Goal: Use online tool/utility: Utilize a website feature to perform a specific function

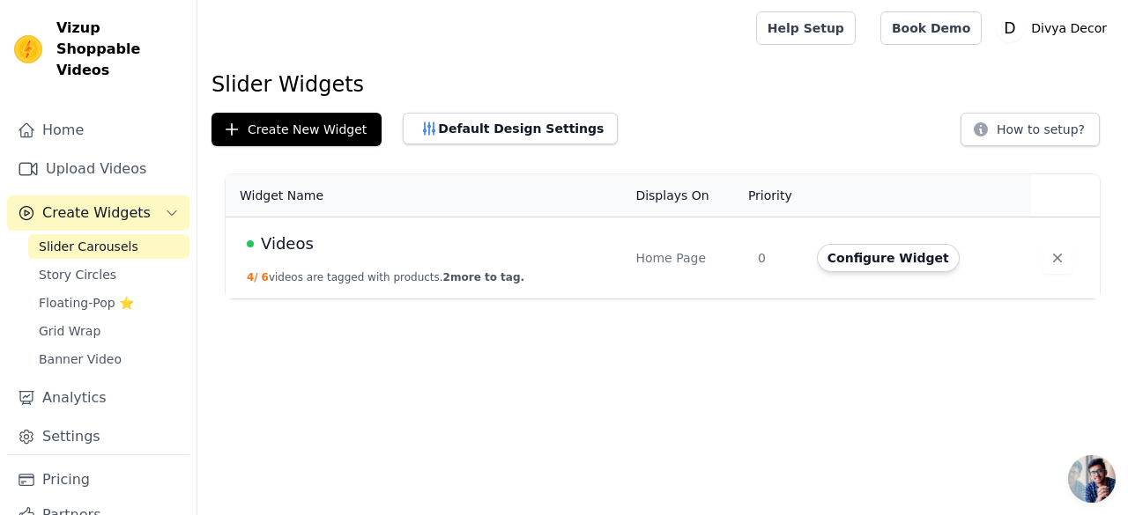
click at [488, 242] on div "Videos" at bounding box center [430, 244] width 367 height 25
click at [88, 152] on link "Upload Videos" at bounding box center [98, 169] width 182 height 35
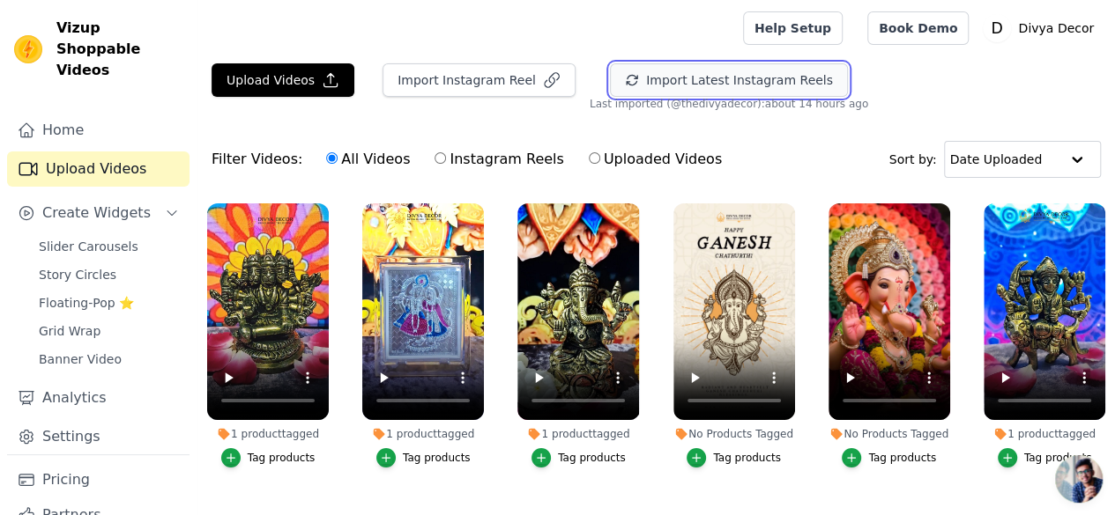
click at [668, 89] on button "Import Latest Instagram Reels" at bounding box center [729, 79] width 238 height 33
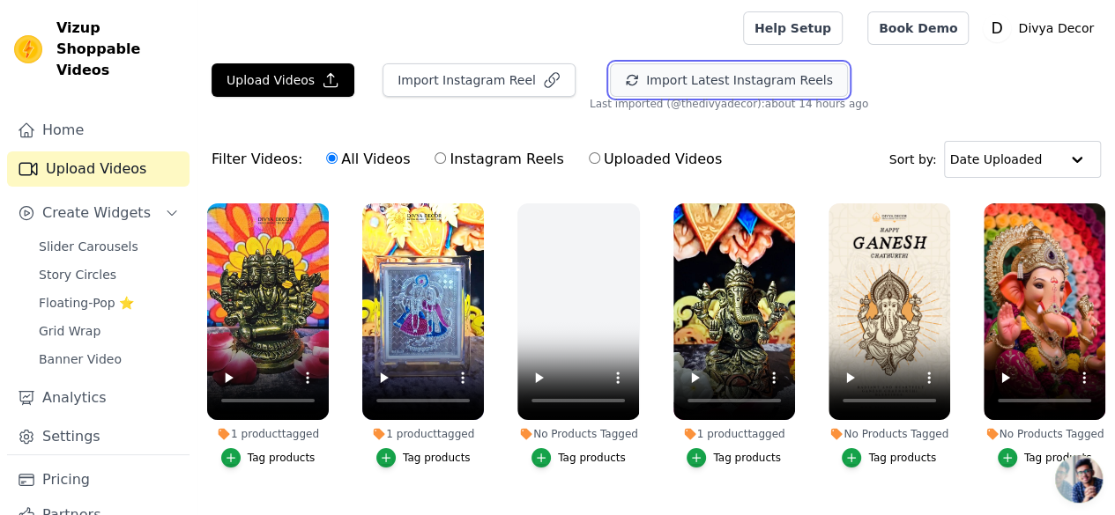
click at [708, 80] on button "Import Latest Instagram Reels" at bounding box center [729, 79] width 238 height 33
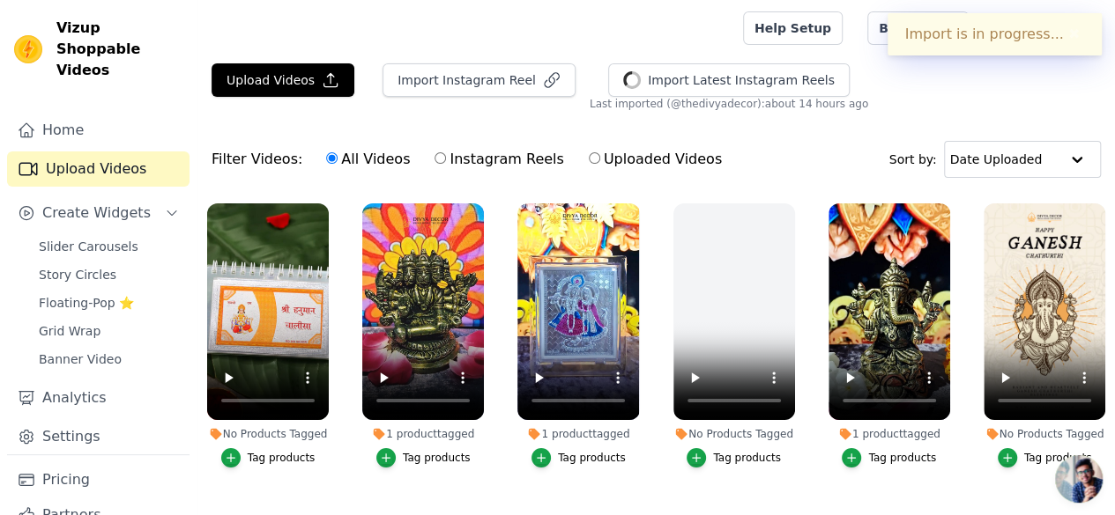
click at [227, 456] on label "No Products Tagged Tag products" at bounding box center [267, 339] width 123 height 273
click at [225, 452] on icon "button" at bounding box center [231, 458] width 12 height 12
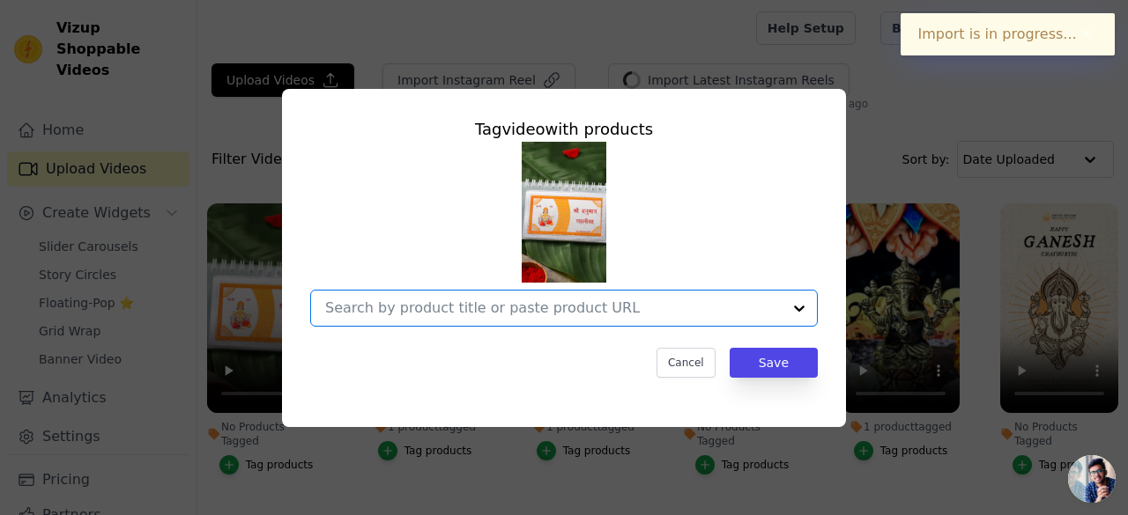
click at [412, 307] on input "No Products Tagged Tag video with products Option undefined, selected. Select i…" at bounding box center [553, 308] width 456 height 17
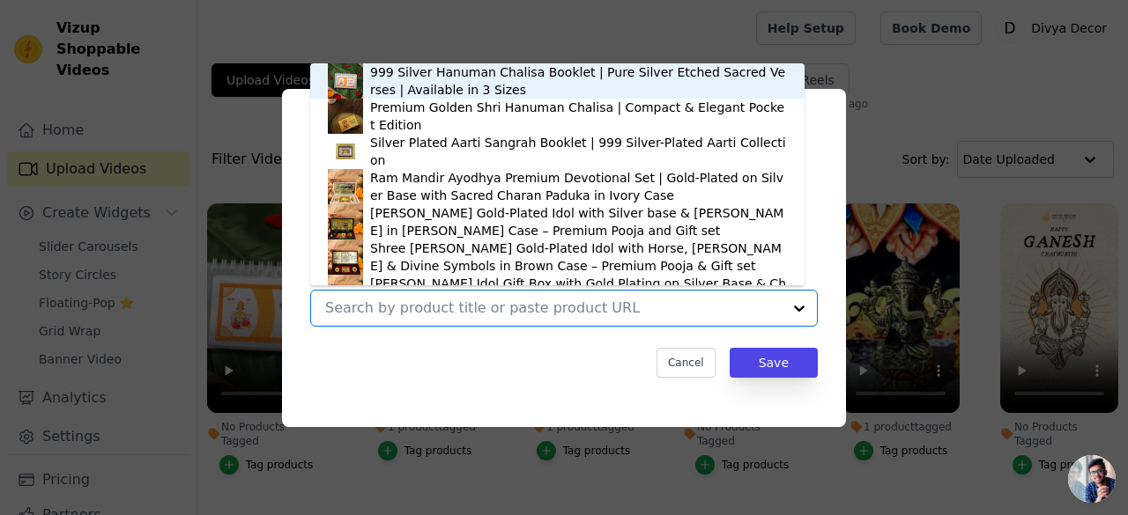
click at [433, 87] on div "999 Silver Hanuman Chalisa Booklet | Pure Silver Etched Sacred Verses | Availab…" at bounding box center [578, 80] width 417 height 35
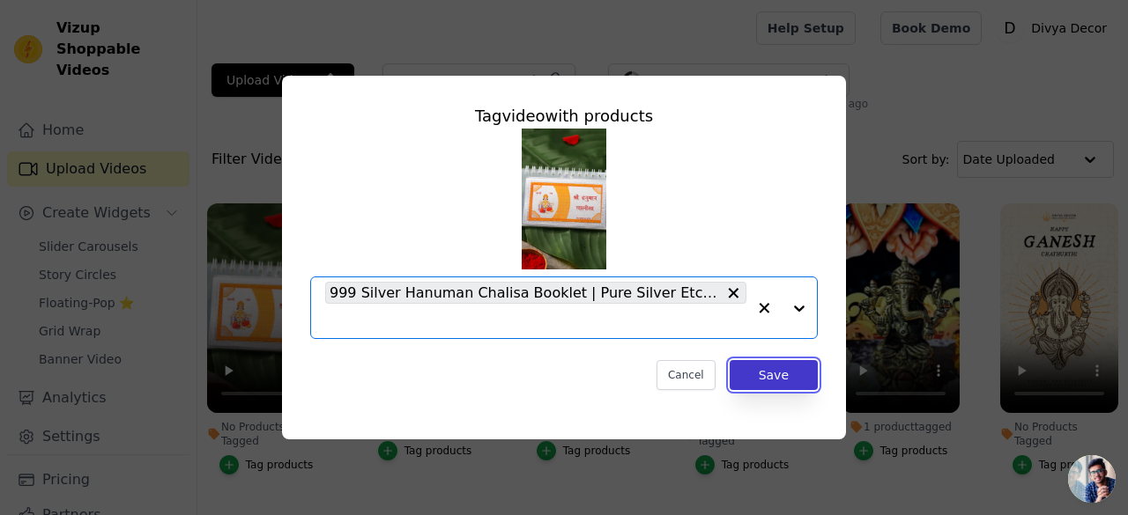
click at [775, 381] on button "Save" at bounding box center [774, 375] width 88 height 30
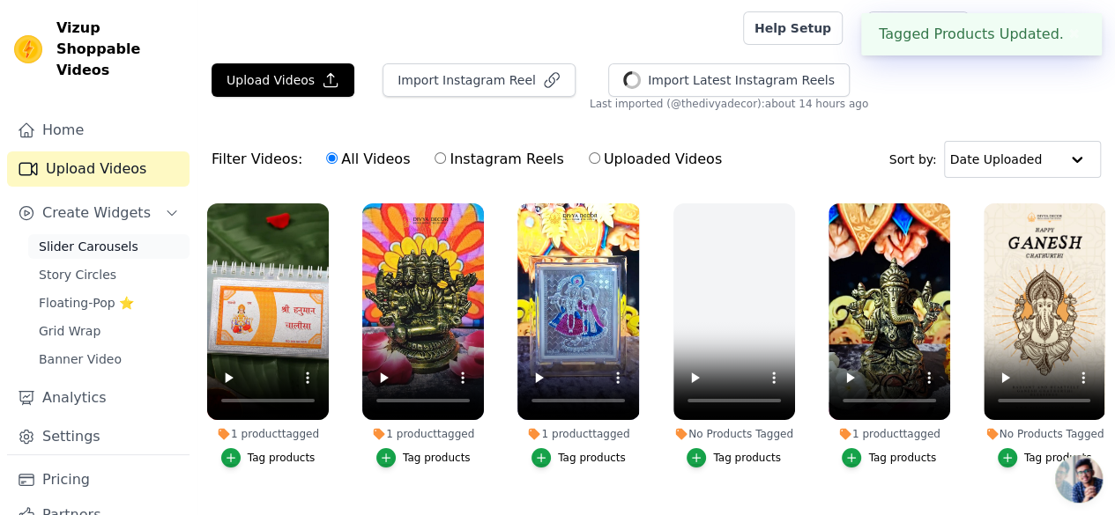
click at [103, 238] on span "Slider Carousels" at bounding box center [89, 247] width 100 height 18
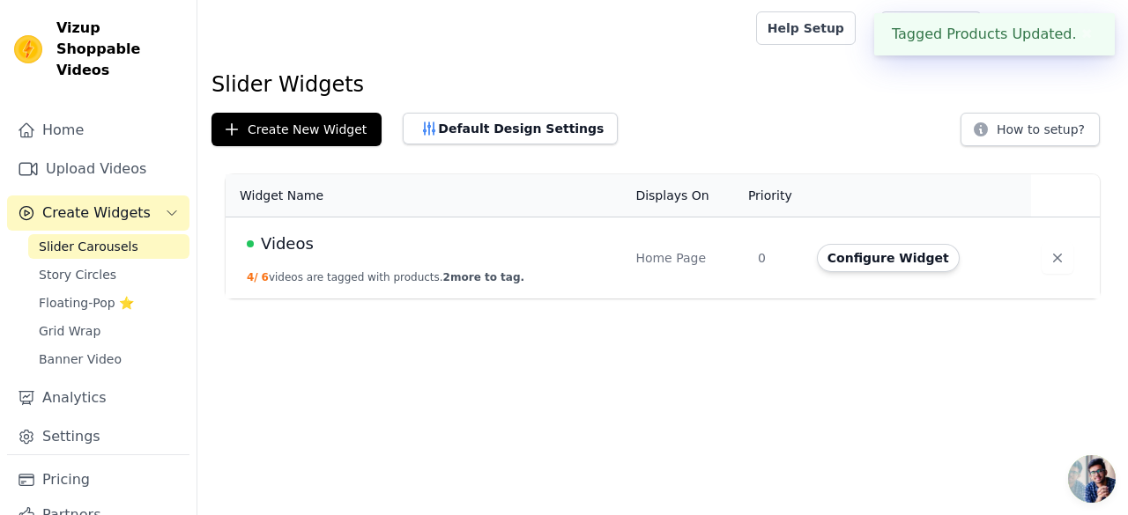
click at [413, 247] on div "Videos" at bounding box center [430, 244] width 367 height 25
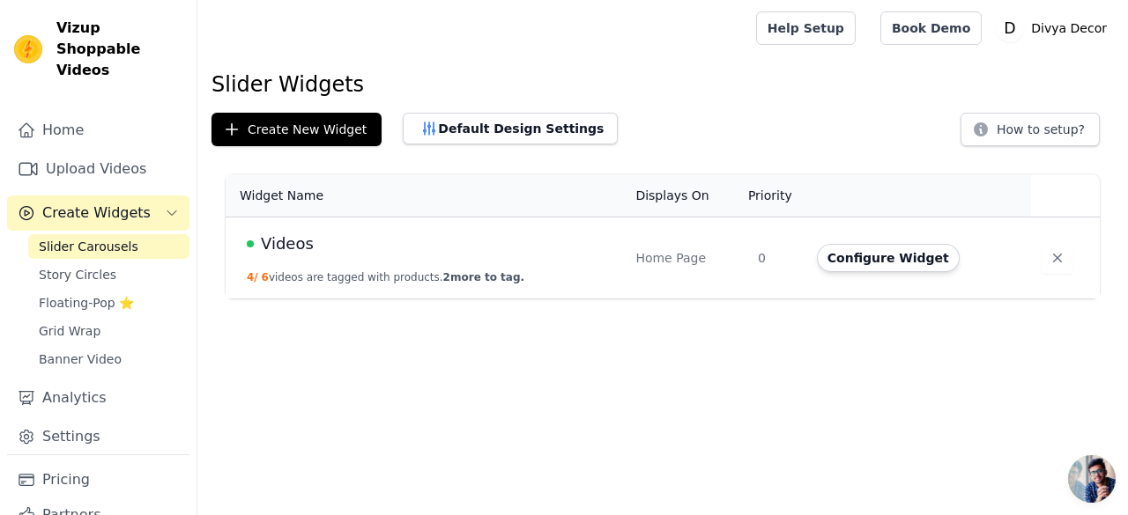
click at [253, 233] on div "Videos" at bounding box center [430, 244] width 367 height 25
click at [866, 260] on button "Configure Widget" at bounding box center [888, 258] width 143 height 28
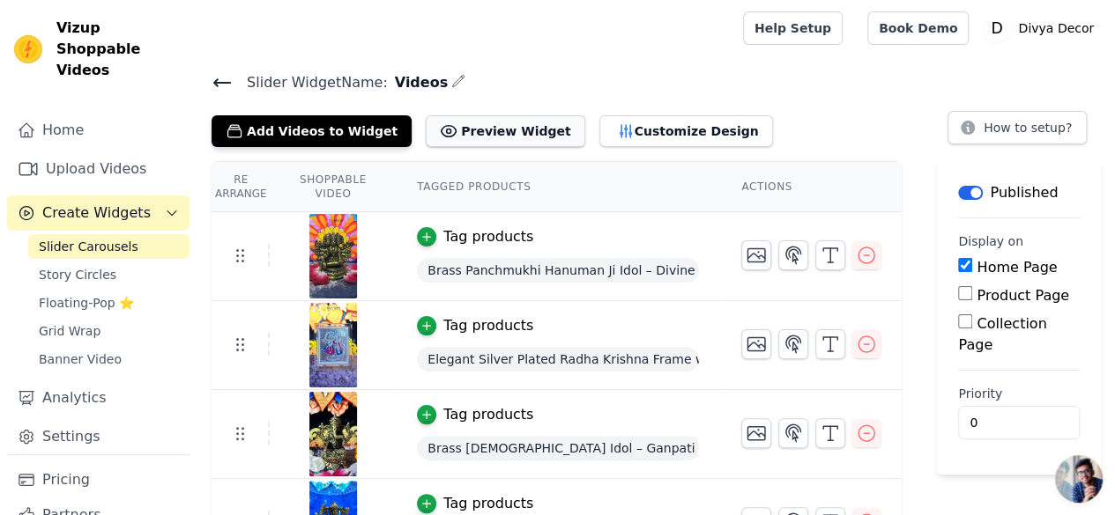
click at [469, 140] on button "Preview Widget" at bounding box center [505, 131] width 159 height 32
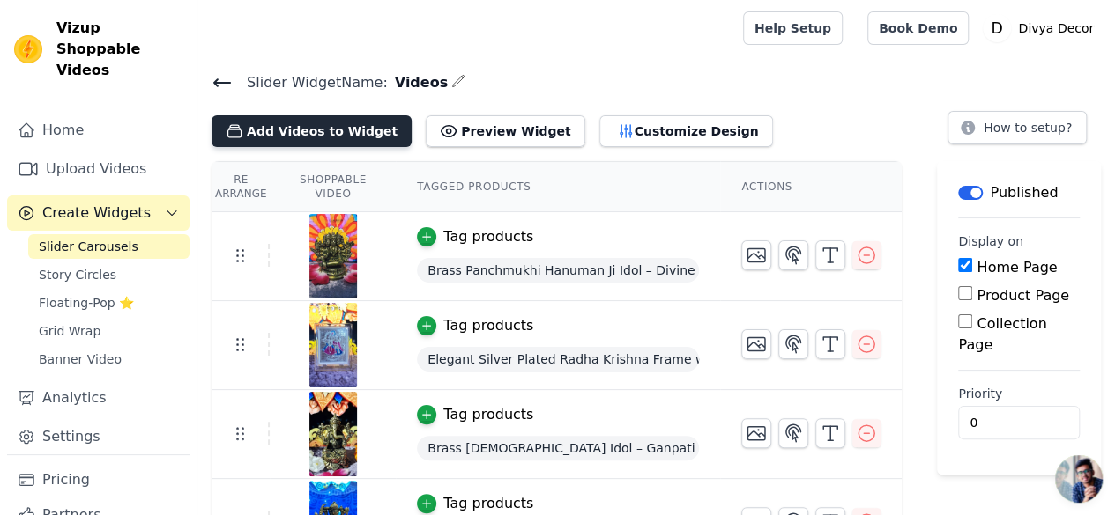
click at [308, 133] on button "Add Videos to Widget" at bounding box center [311, 131] width 200 height 32
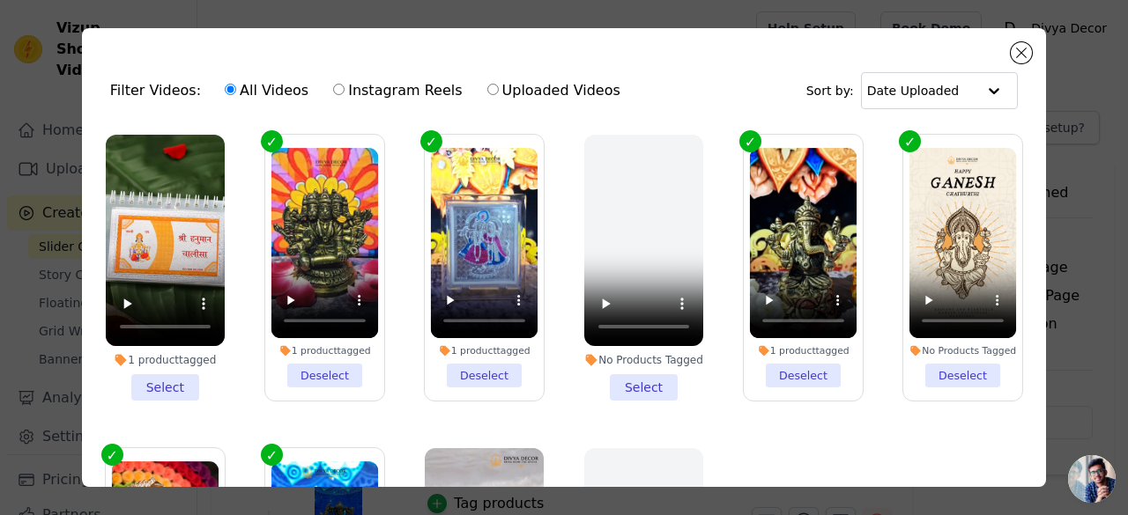
click at [177, 385] on li "1 product tagged Select" at bounding box center [165, 268] width 119 height 266
click at [0, 0] on input "1 product tagged Select" at bounding box center [0, 0] width 0 height 0
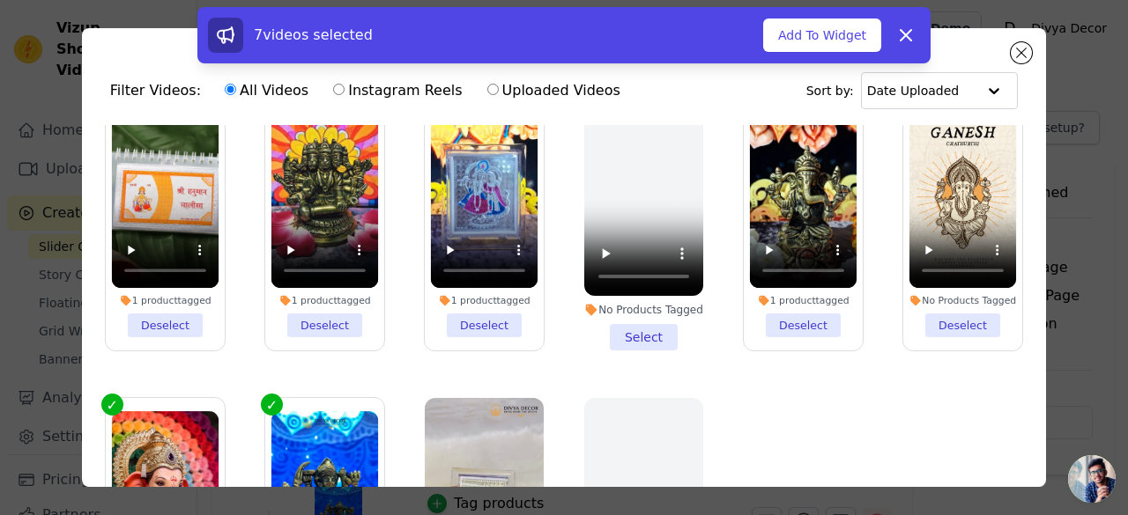
scroll to position [88, 0]
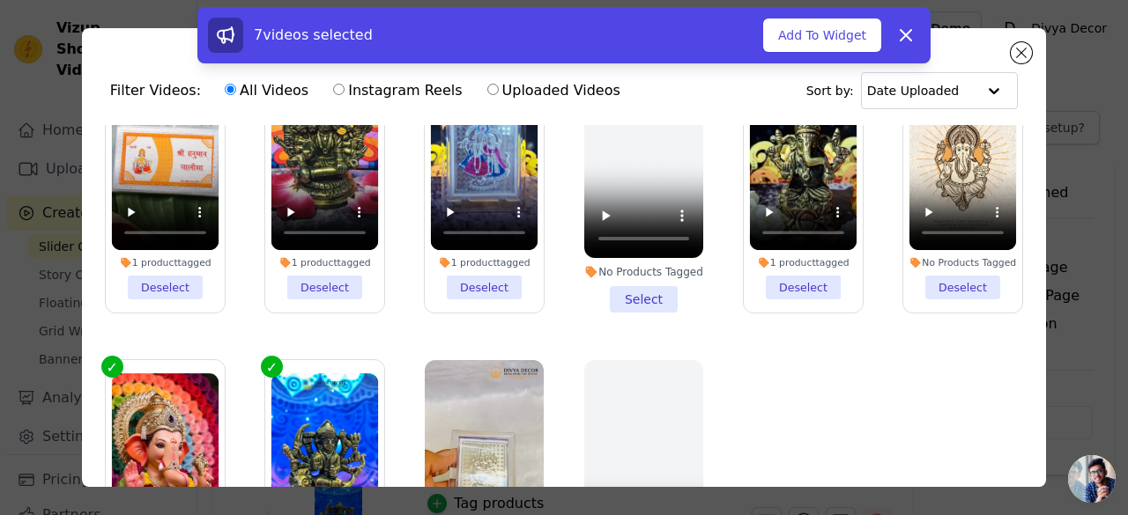
click at [106, 362] on label "No Products Tagged Deselect" at bounding box center [165, 493] width 121 height 268
click at [0, 0] on input "No Products Tagged Deselect" at bounding box center [0, 0] width 0 height 0
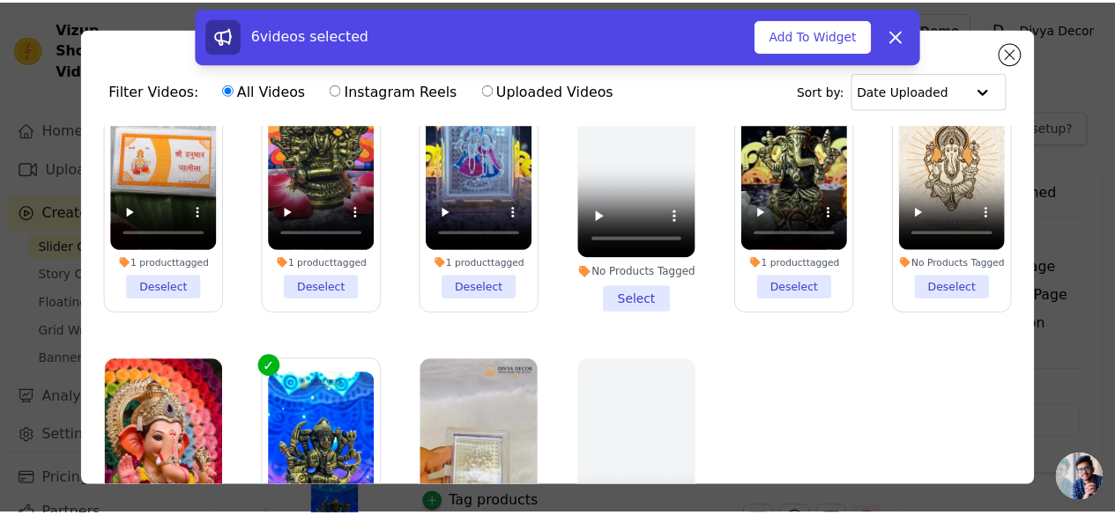
scroll to position [0, 0]
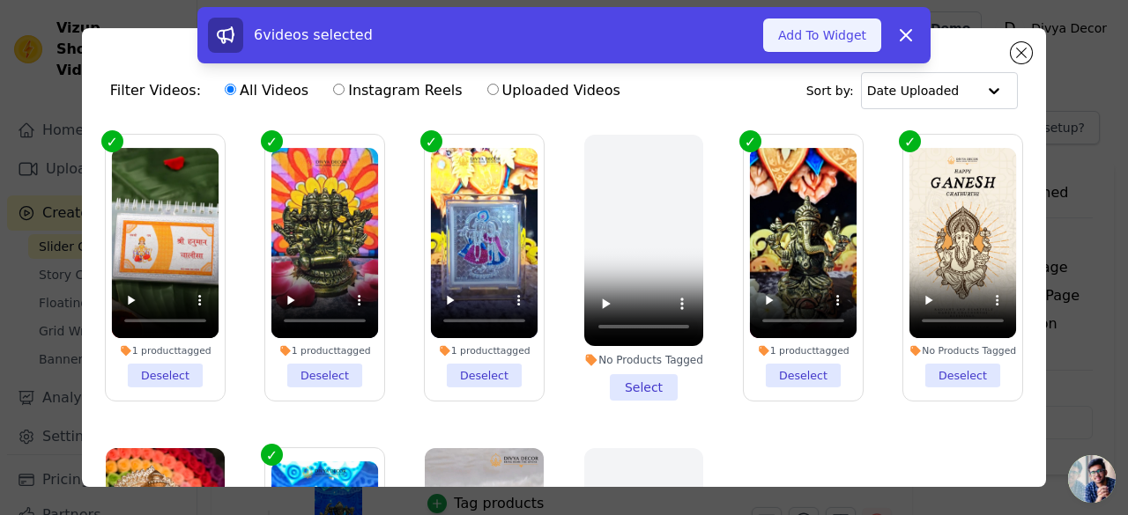
click at [813, 43] on button "Add To Widget" at bounding box center [822, 35] width 118 height 33
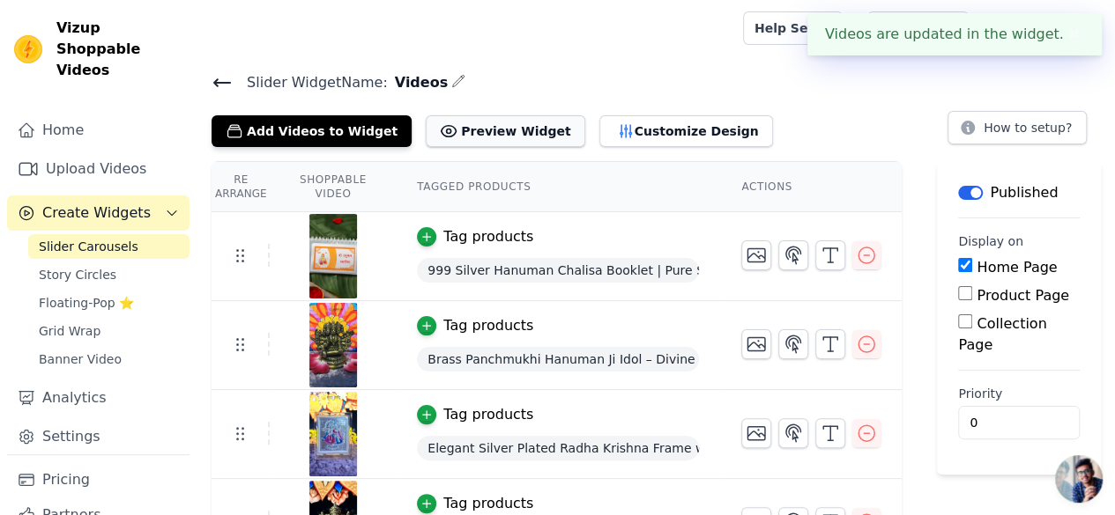
click at [500, 130] on button "Preview Widget" at bounding box center [505, 131] width 159 height 32
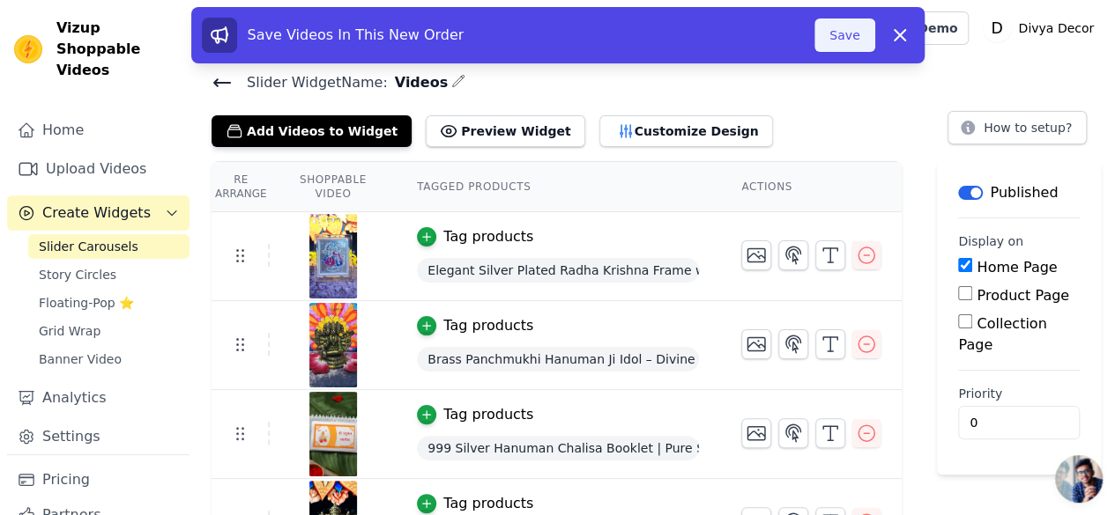
click at [848, 29] on button "Save" at bounding box center [844, 35] width 60 height 33
